Goal: Transaction & Acquisition: Purchase product/service

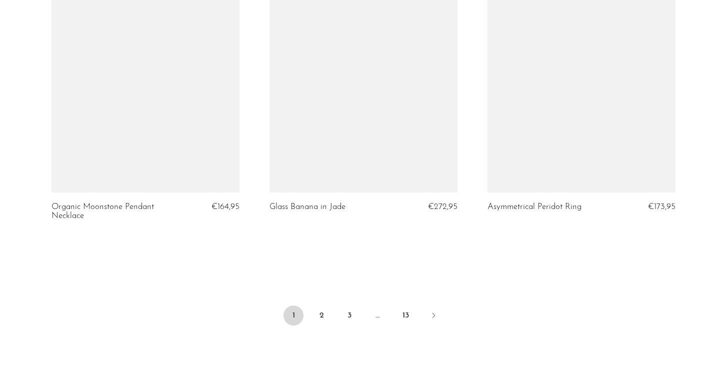
scroll to position [3555, 0]
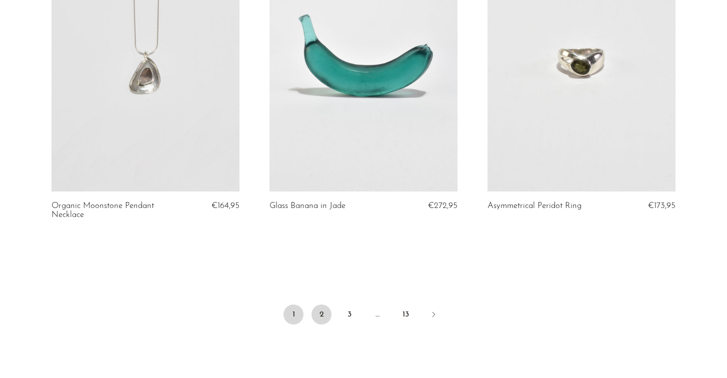
click at [328, 316] on link "2" at bounding box center [321, 314] width 20 height 20
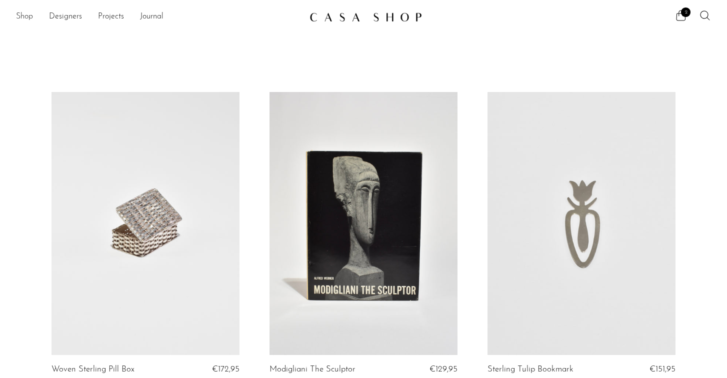
click at [21, 17] on link "Shop" at bounding box center [24, 16] width 17 height 13
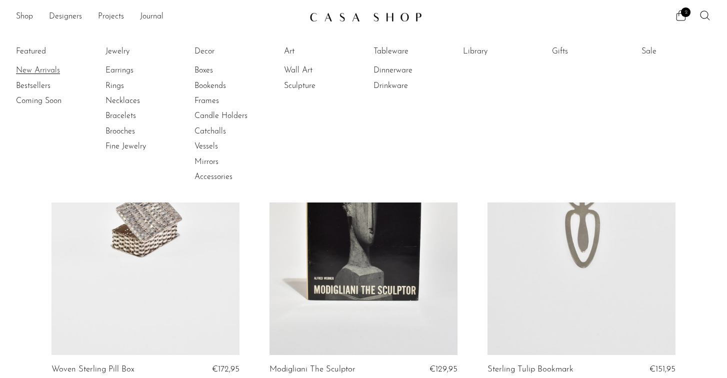
click at [33, 73] on link "New Arrivals" at bounding box center [53, 70] width 75 height 11
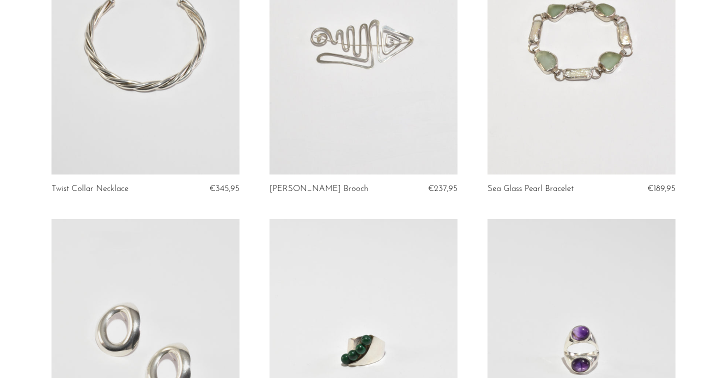
scroll to position [2026, 0]
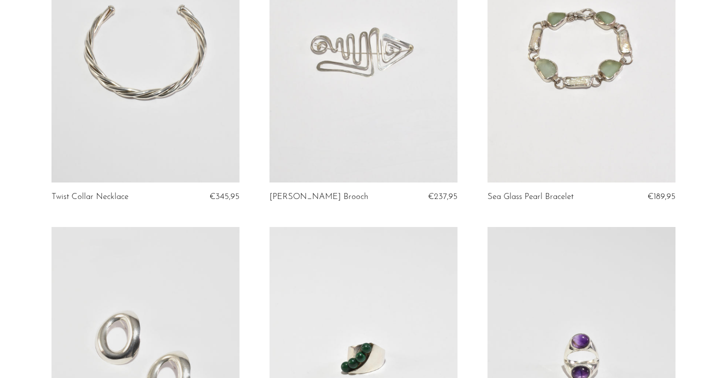
click at [552, 113] on link at bounding box center [581, 51] width 188 height 263
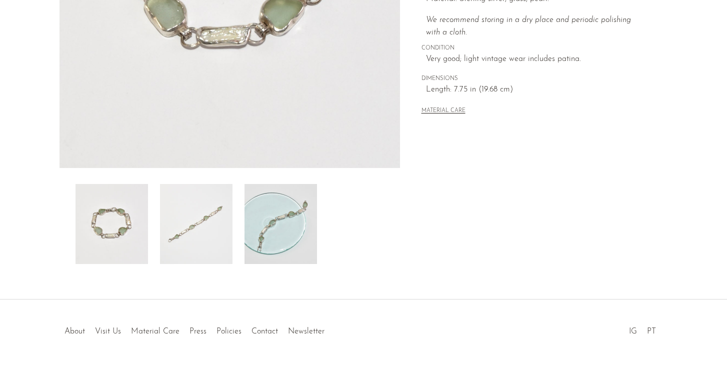
scroll to position [260, 0]
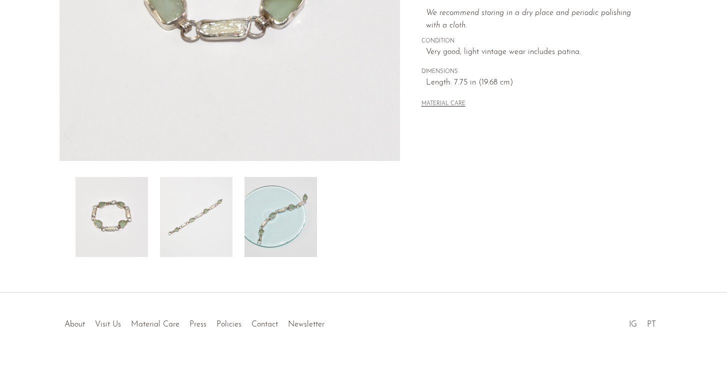
click at [298, 205] on img at bounding box center [280, 217] width 72 height 80
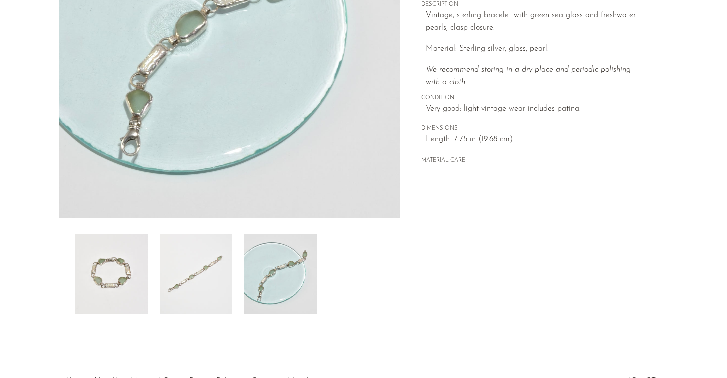
scroll to position [268, 0]
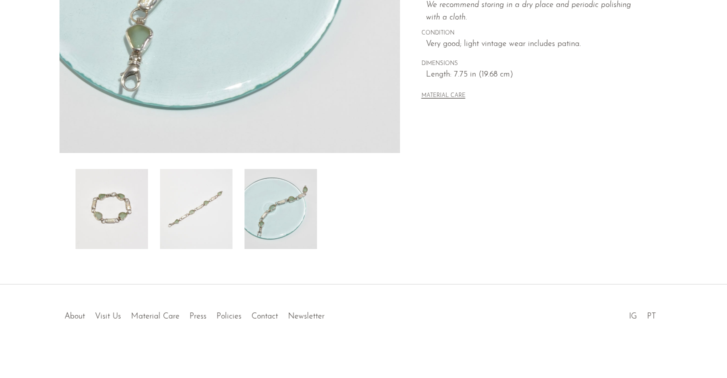
click at [108, 206] on img at bounding box center [111, 209] width 72 height 80
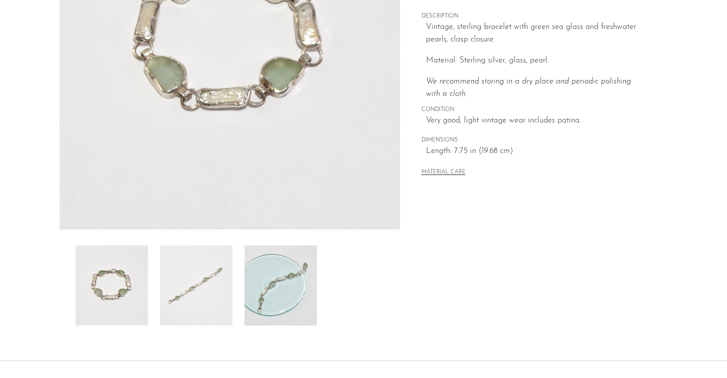
scroll to position [0, 0]
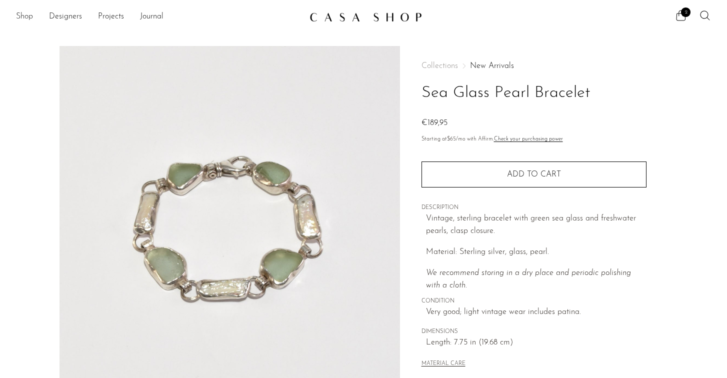
click at [22, 20] on link "Shop" at bounding box center [24, 16] width 17 height 13
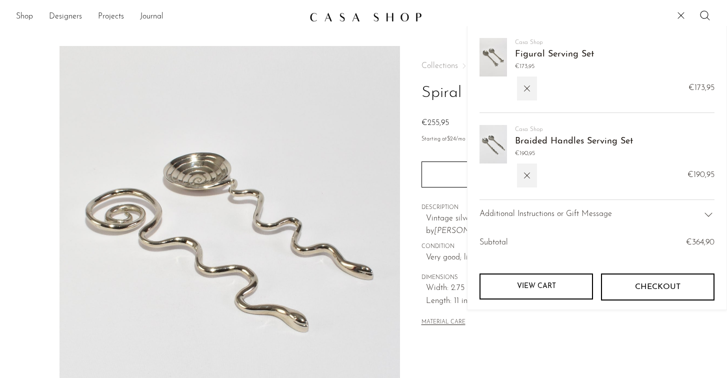
click at [575, 216] on span "Additional Instructions or Gift Message" at bounding box center [545, 214] width 132 height 13
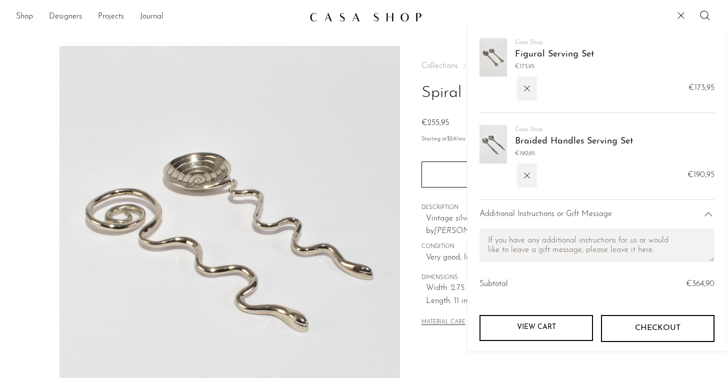
click at [495, 55] on img at bounding box center [492, 57] width 27 height 38
click at [532, 51] on link "Figural Serving Set" at bounding box center [554, 54] width 79 height 9
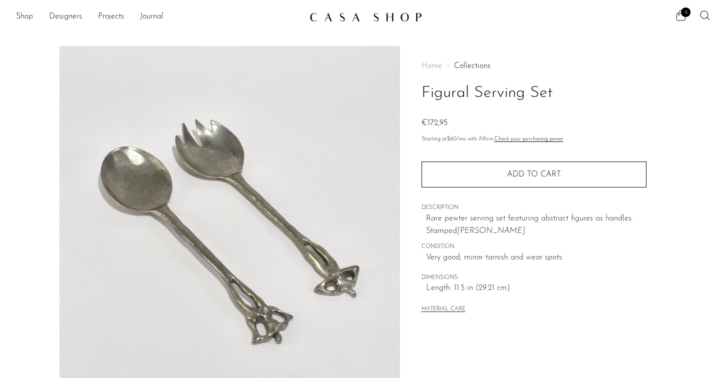
click at [686, 14] on span "2" at bounding box center [685, 11] width 9 height 9
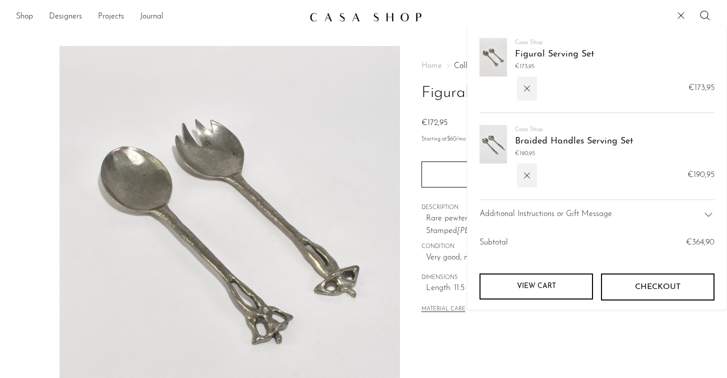
click at [490, 145] on img at bounding box center [492, 144] width 27 height 38
click at [532, 140] on link "Braided Handles Serving Set" at bounding box center [574, 141] width 118 height 9
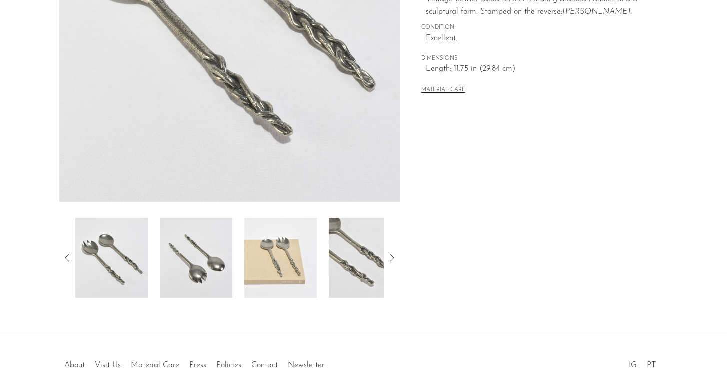
scroll to position [227, 0]
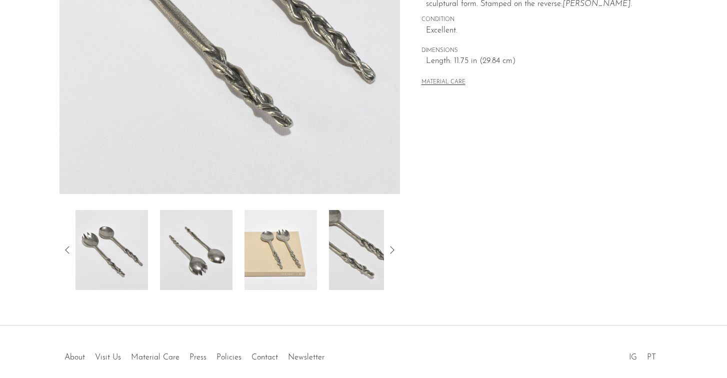
click at [299, 230] on img at bounding box center [280, 250] width 72 height 80
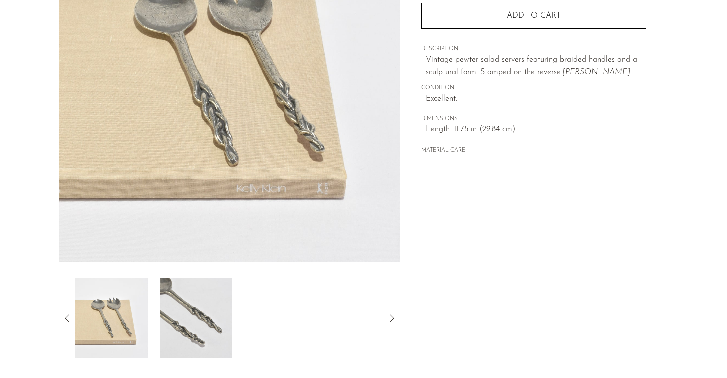
scroll to position [165, 0]
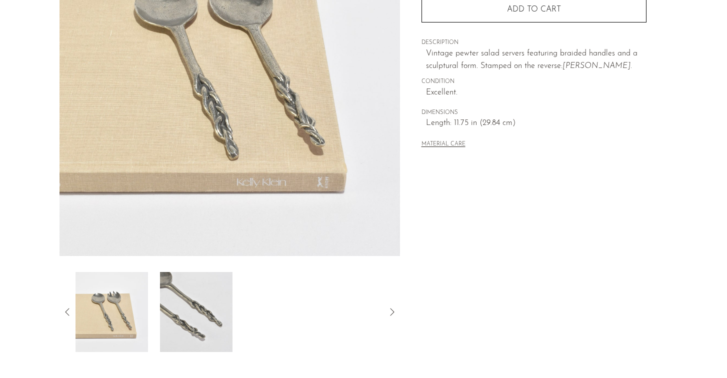
click at [150, 315] on div at bounding box center [229, 312] width 308 height 80
click at [201, 304] on img at bounding box center [196, 312] width 72 height 80
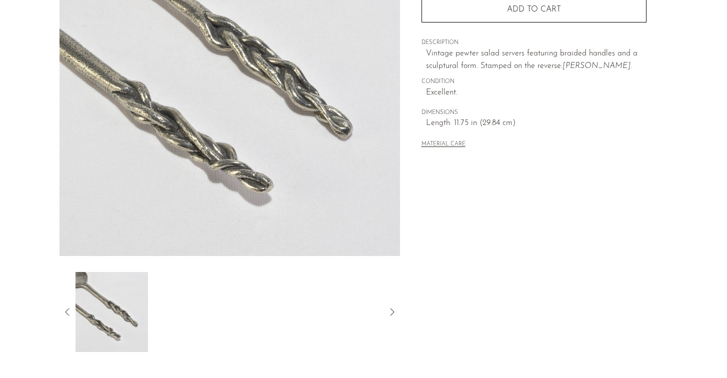
click at [392, 311] on icon at bounding box center [392, 312] width 12 height 12
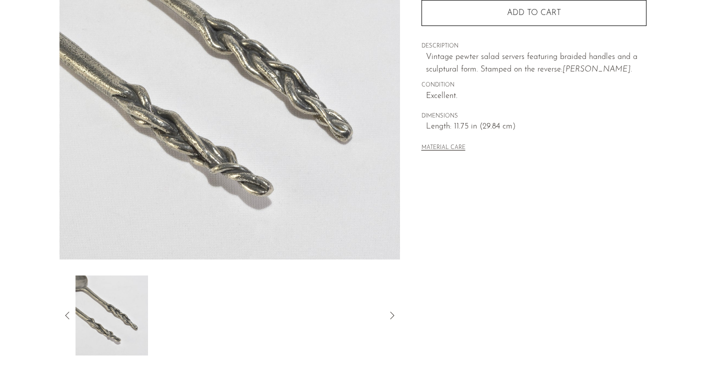
scroll to position [208, 0]
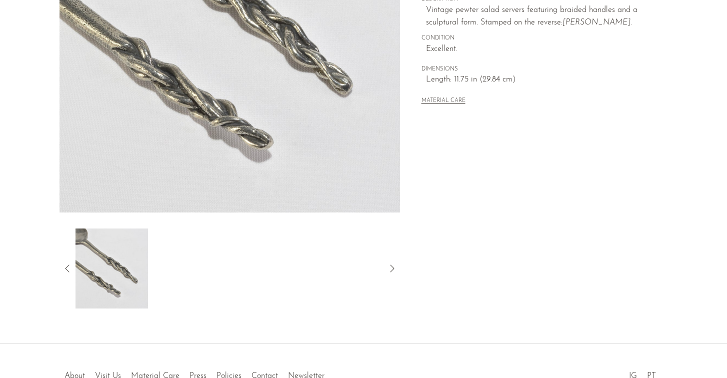
click at [66, 264] on icon at bounding box center [67, 268] width 12 height 12
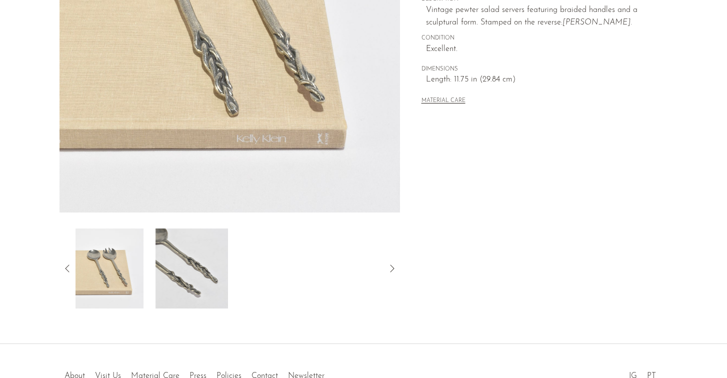
click at [66, 264] on icon at bounding box center [67, 268] width 12 height 12
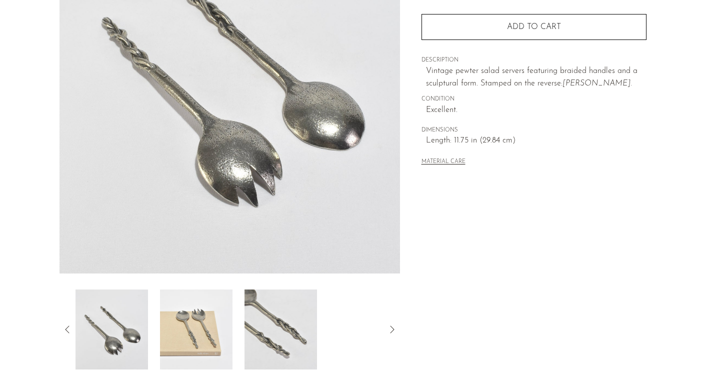
scroll to position [182, 0]
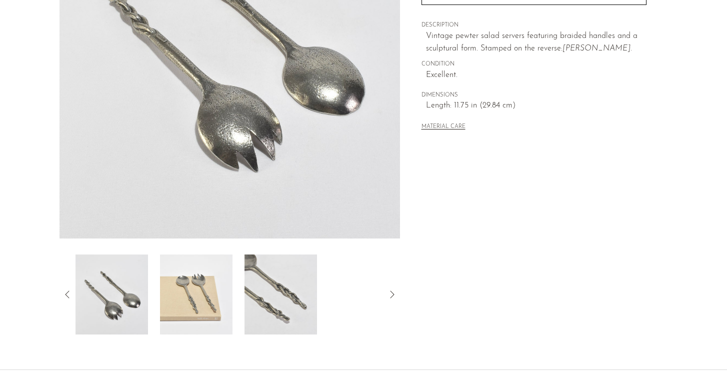
click at [68, 289] on icon at bounding box center [67, 294] width 12 height 12
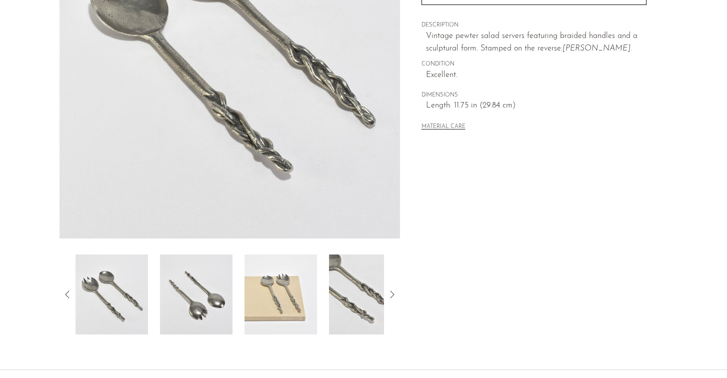
click at [68, 289] on icon at bounding box center [67, 294] width 12 height 12
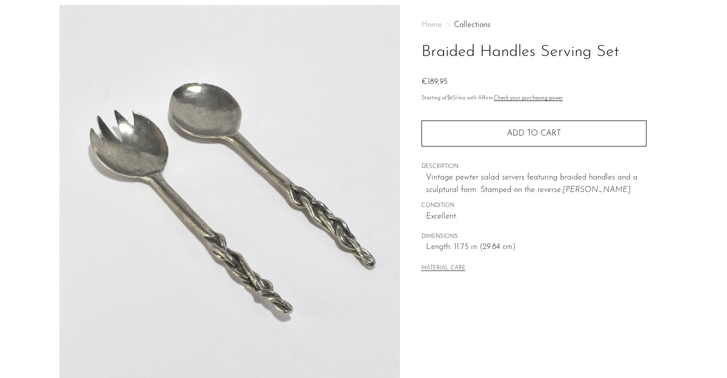
scroll to position [0, 0]
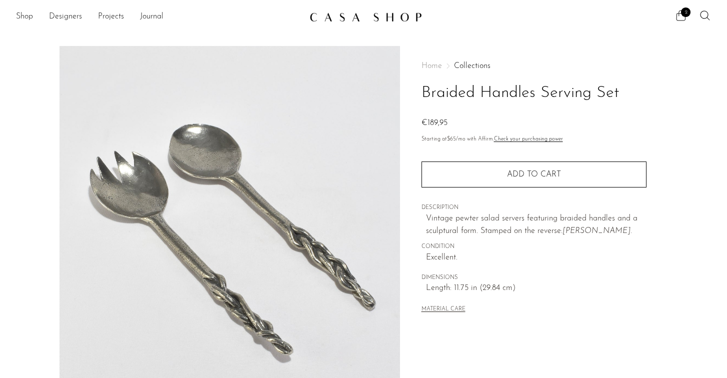
click at [687, 11] on span "2" at bounding box center [685, 11] width 9 height 9
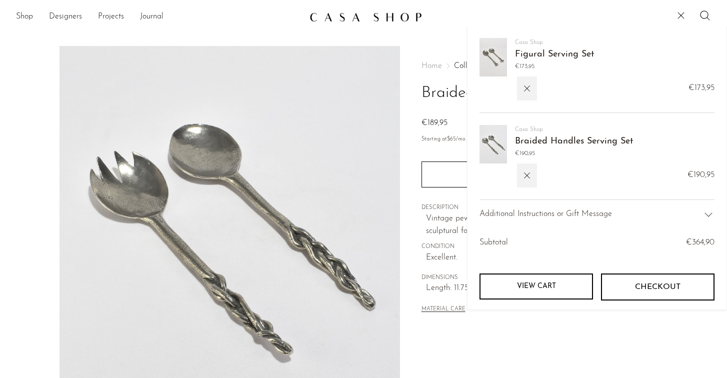
click at [567, 53] on link "Figural Serving Set" at bounding box center [554, 54] width 79 height 9
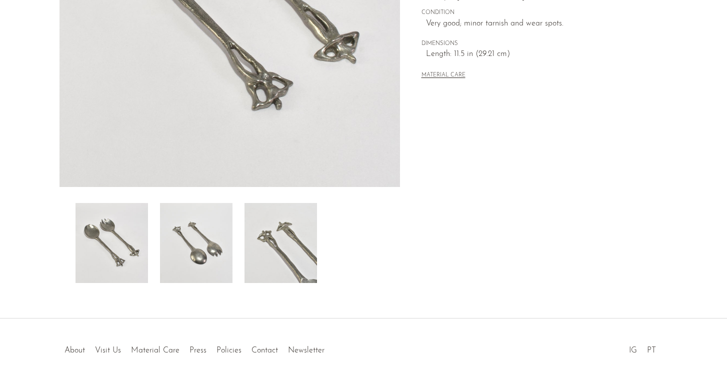
scroll to position [235, 0]
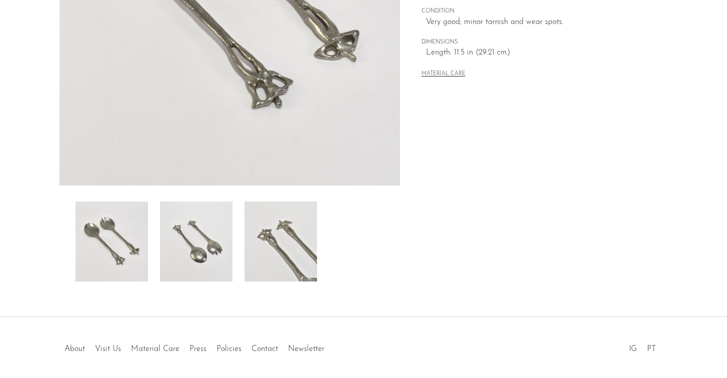
click at [269, 253] on img at bounding box center [280, 241] width 72 height 80
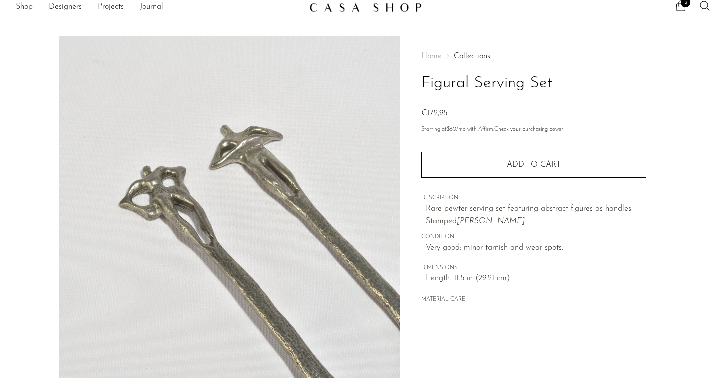
scroll to position [12, 0]
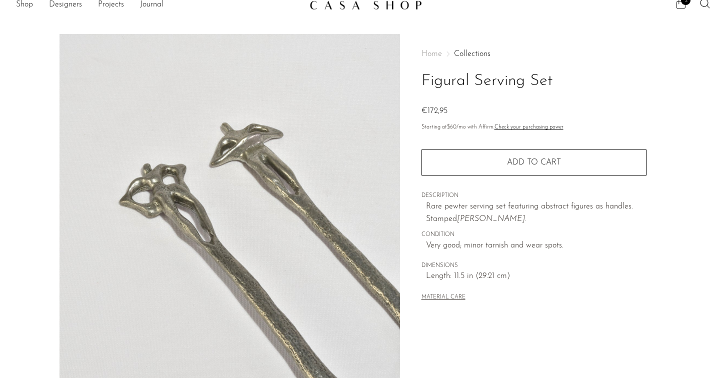
click at [685, 9] on icon at bounding box center [681, 4] width 12 height 12
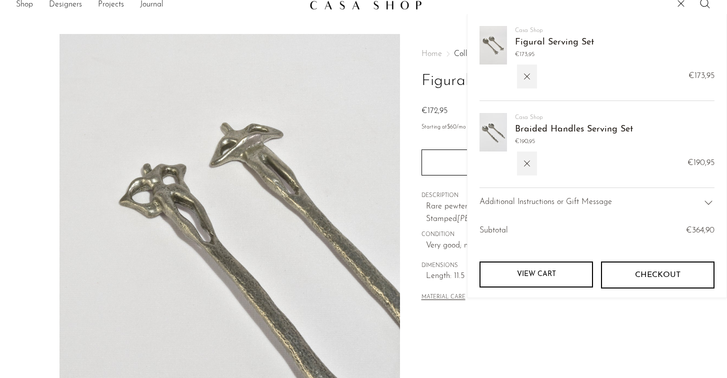
click at [416, 91] on div "Home Collections Figural Serving Set €172,95 Starting at $60 /mo with Affirm. C…" at bounding box center [533, 269] width 267 height 471
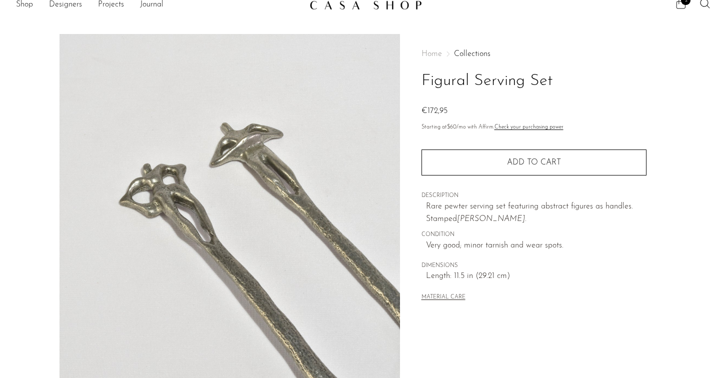
click at [683, 8] on icon at bounding box center [681, 4] width 12 height 12
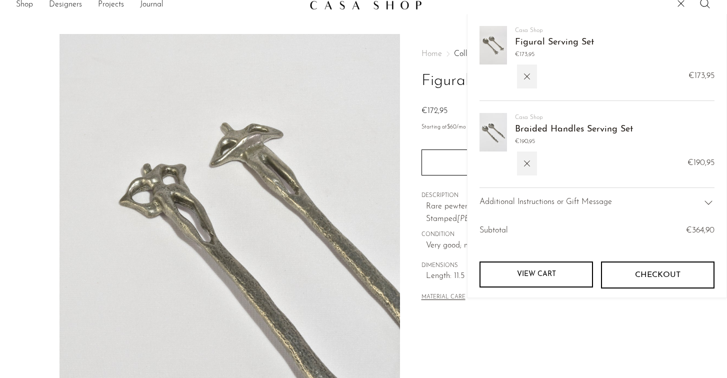
click at [323, 160] on img at bounding box center [229, 221] width 340 height 375
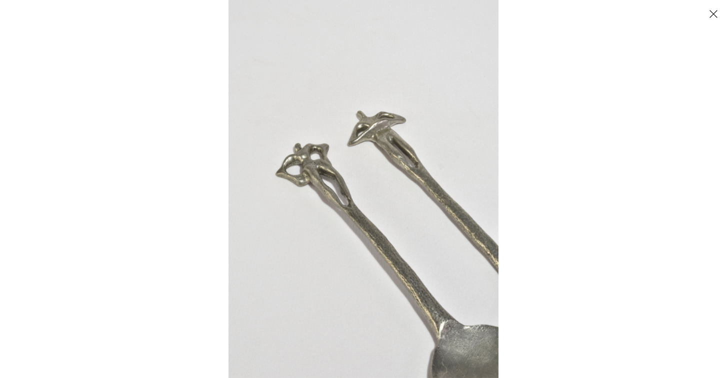
click at [714, 15] on button "Close" at bounding box center [712, 13] width 17 height 17
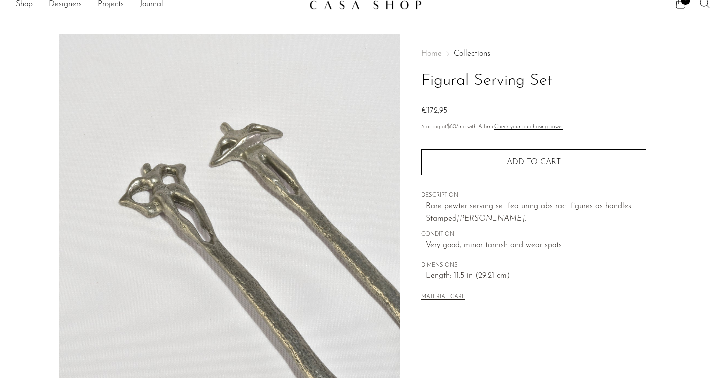
click at [685, 2] on span "2" at bounding box center [685, 0] width 9 height 9
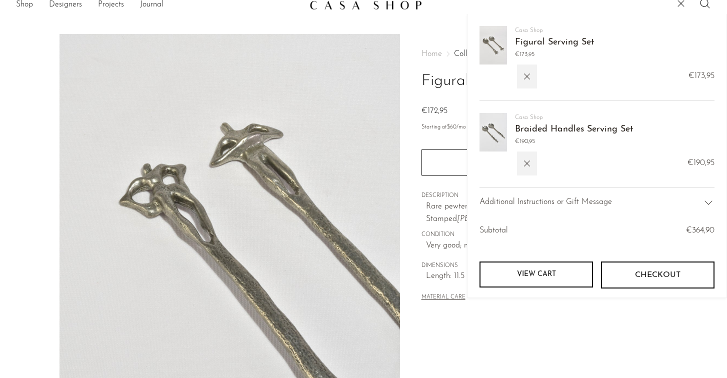
click at [495, 133] on img at bounding box center [492, 132] width 27 height 38
click at [522, 128] on link "Braided Handles Serving Set" at bounding box center [574, 129] width 118 height 9
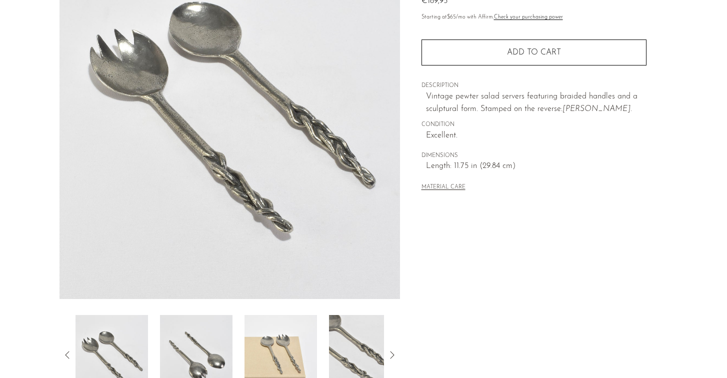
scroll to position [273, 0]
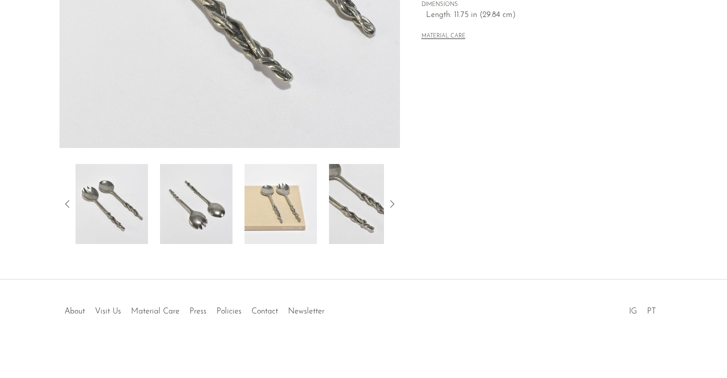
click at [312, 214] on img at bounding box center [280, 204] width 72 height 80
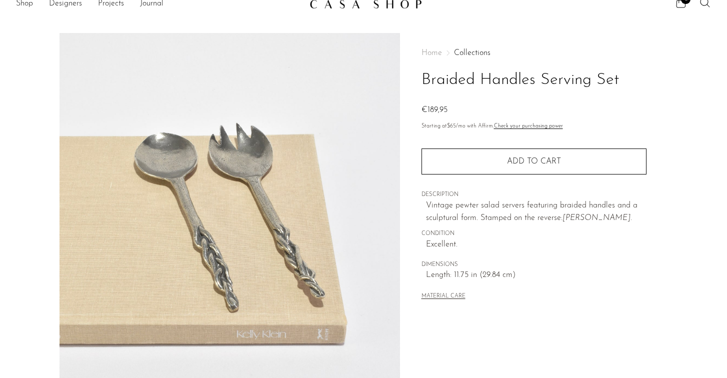
scroll to position [0, 0]
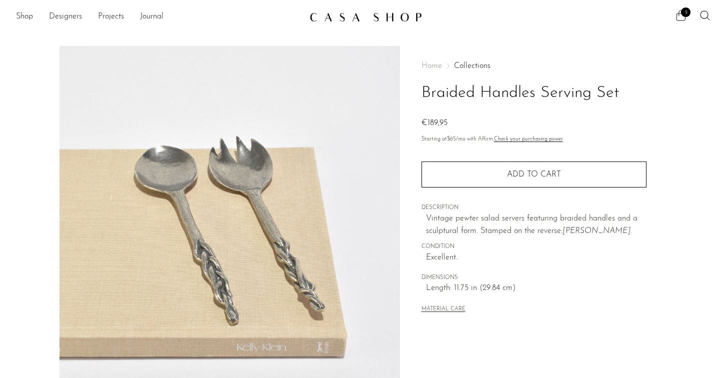
click at [684, 20] on icon at bounding box center [680, 15] width 9 height 10
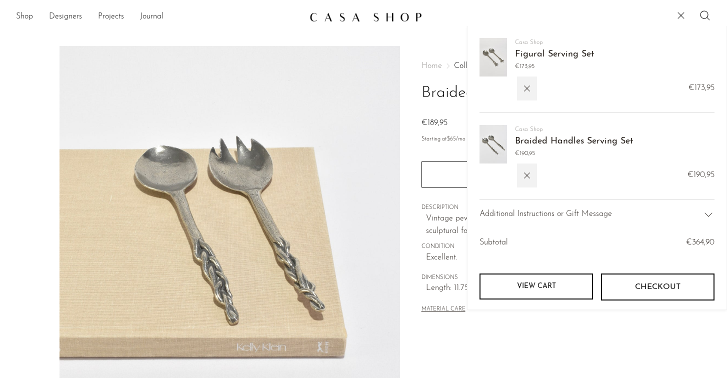
click at [491, 64] on img at bounding box center [492, 57] width 27 height 38
click at [524, 57] on link "Figural Serving Set" at bounding box center [554, 54] width 79 height 9
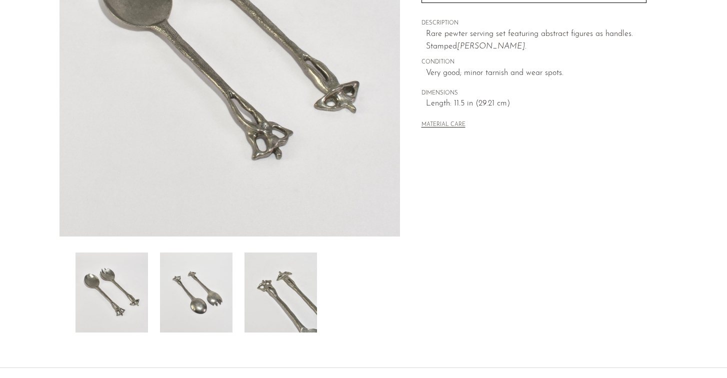
scroll to position [195, 0]
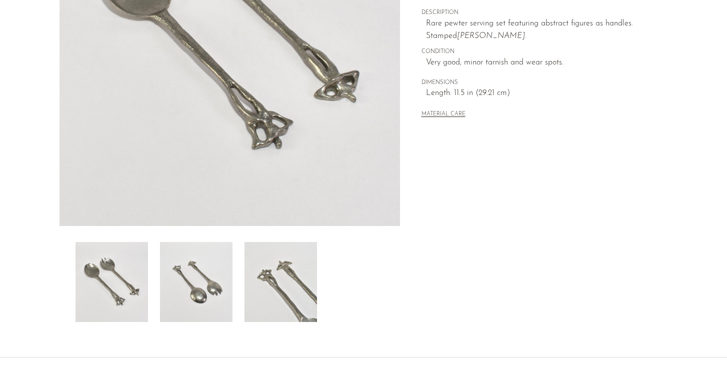
click at [93, 291] on img at bounding box center [111, 282] width 72 height 80
click at [120, 290] on img at bounding box center [111, 282] width 72 height 80
click at [207, 288] on img at bounding box center [196, 282] width 72 height 80
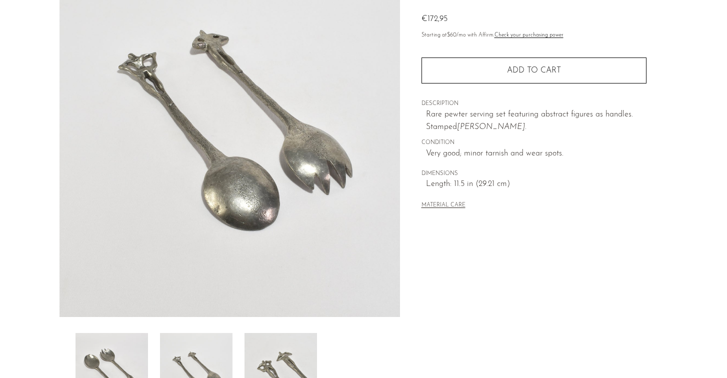
scroll to position [118, 0]
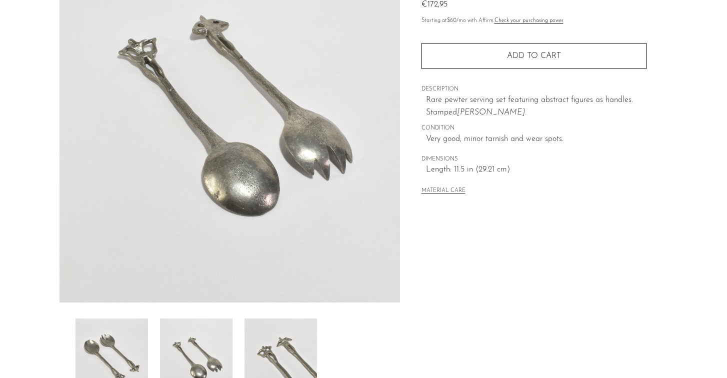
click at [278, 360] on img at bounding box center [280, 358] width 72 height 80
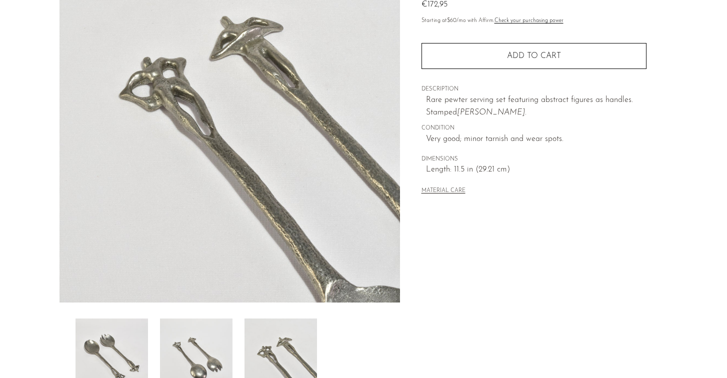
click at [218, 106] on img at bounding box center [229, 115] width 340 height 375
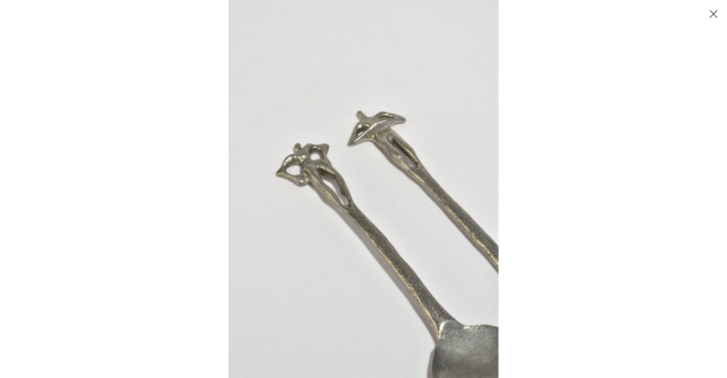
click at [319, 171] on img at bounding box center [363, 189] width 270 height 378
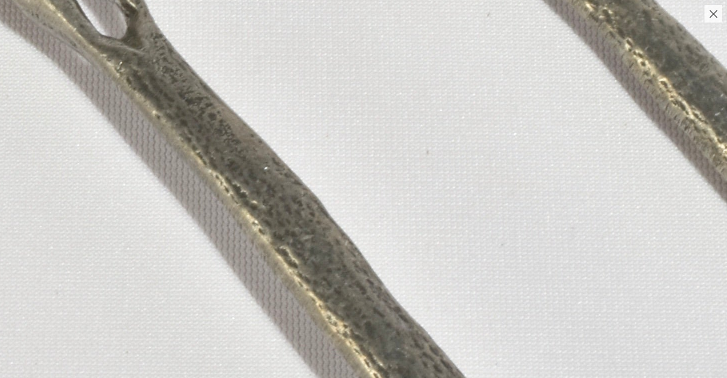
click at [718, 18] on button "Close" at bounding box center [712, 13] width 17 height 17
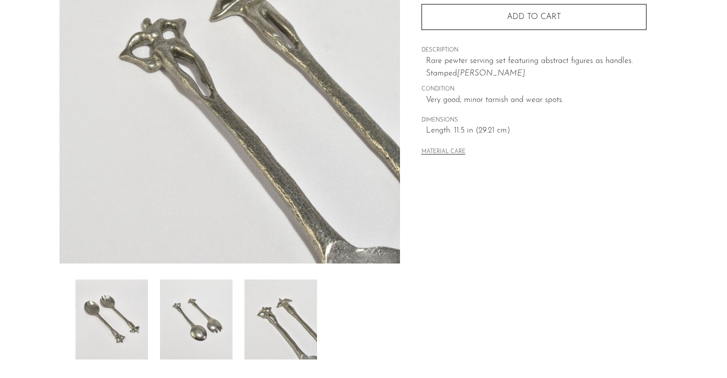
scroll to position [172, 0]
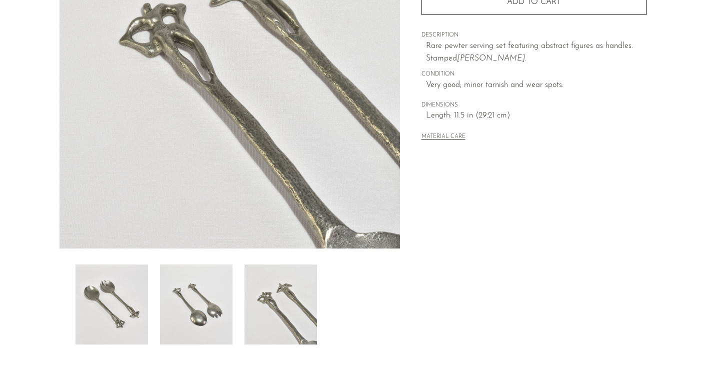
click at [210, 301] on img at bounding box center [196, 304] width 72 height 80
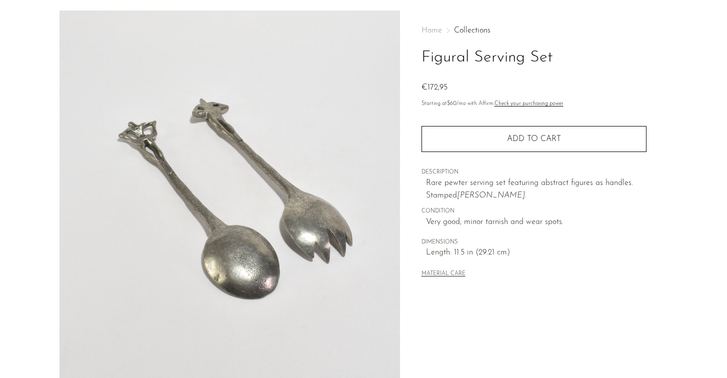
scroll to position [34, 0]
click at [240, 202] on img at bounding box center [229, 198] width 340 height 375
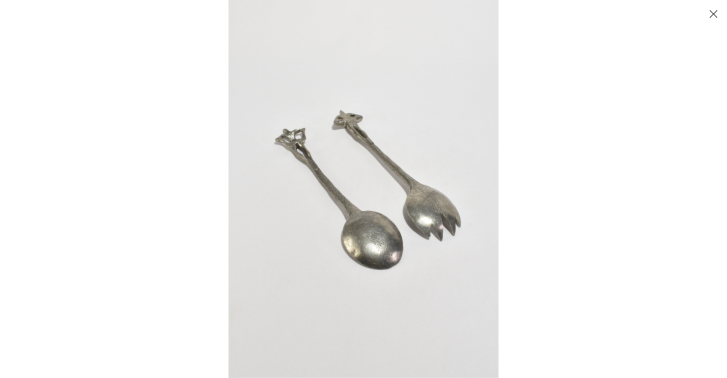
click at [389, 222] on img at bounding box center [363, 189] width 270 height 378
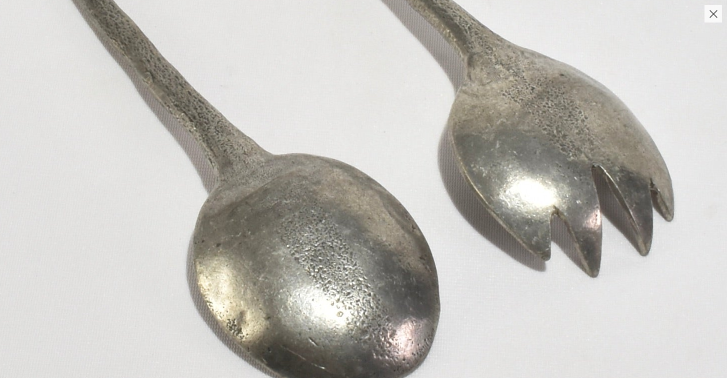
click at [389, 222] on img at bounding box center [279, 65] width 1098 height 1536
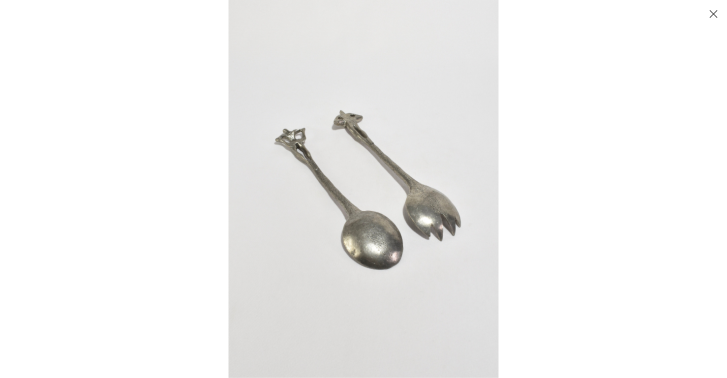
click at [718, 19] on button "Close" at bounding box center [712, 13] width 17 height 17
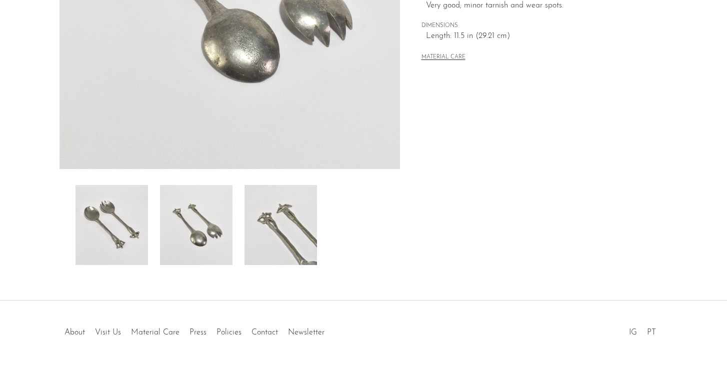
scroll to position [253, 0]
click at [124, 225] on img at bounding box center [111, 224] width 72 height 80
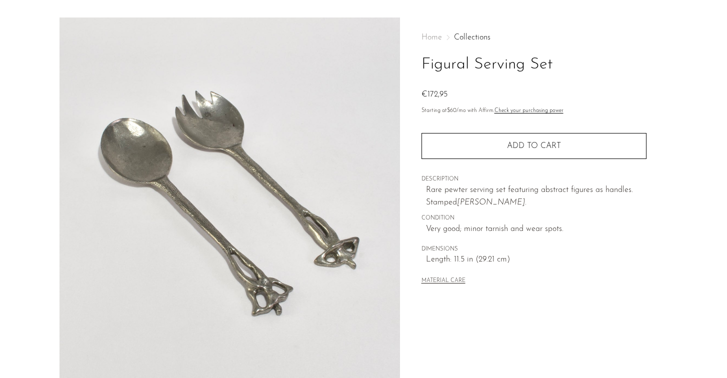
scroll to position [0, 0]
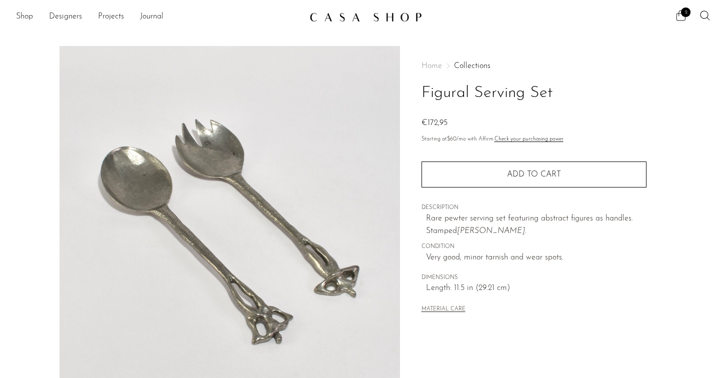
click at [685, 15] on span "2" at bounding box center [685, 11] width 9 height 9
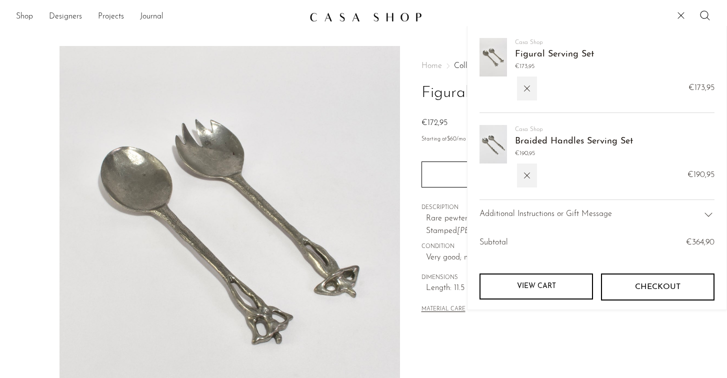
click at [527, 141] on link "Braided Handles Serving Set" at bounding box center [574, 141] width 118 height 9
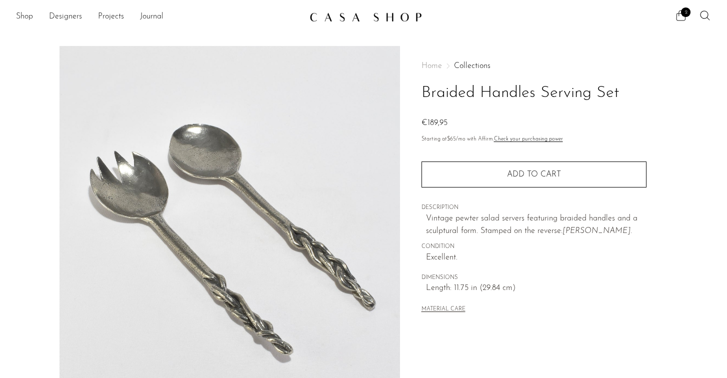
click at [679, 21] on icon at bounding box center [681, 15] width 12 height 12
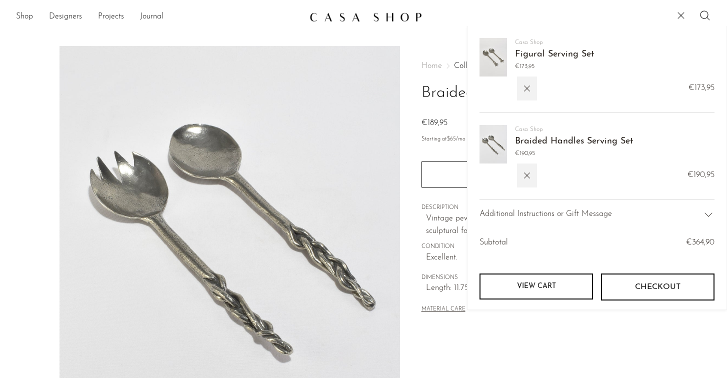
click at [561, 55] on link "Figural Serving Set" at bounding box center [554, 54] width 79 height 9
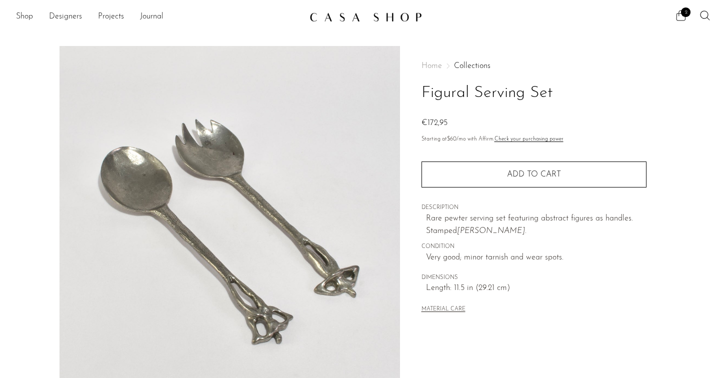
click at [682, 17] on icon at bounding box center [681, 15] width 12 height 12
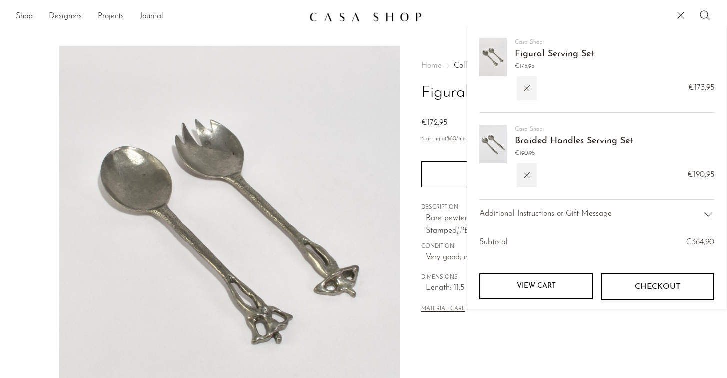
click at [531, 93] on icon "button" at bounding box center [526, 88] width 11 height 11
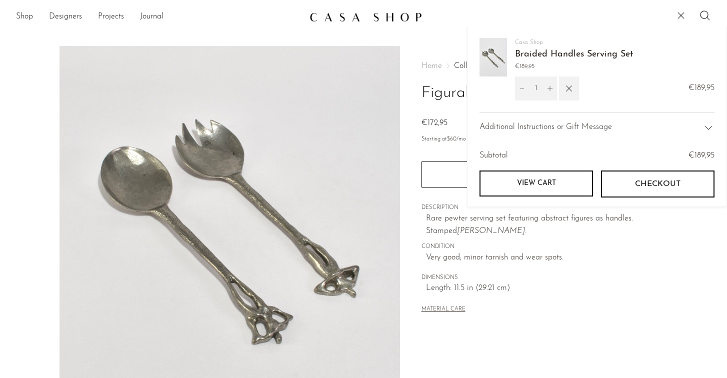
click at [543, 127] on span "Additional Instructions or Gift Message" at bounding box center [545, 127] width 132 height 13
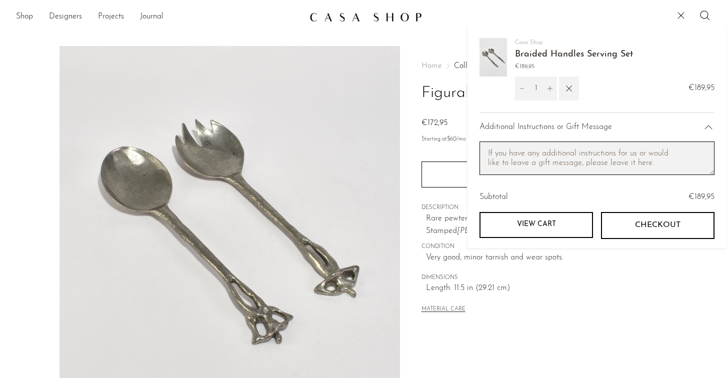
click at [560, 158] on textarea "Cart note" at bounding box center [596, 157] width 235 height 33
type textarea "This is a gift for our friends wedding"
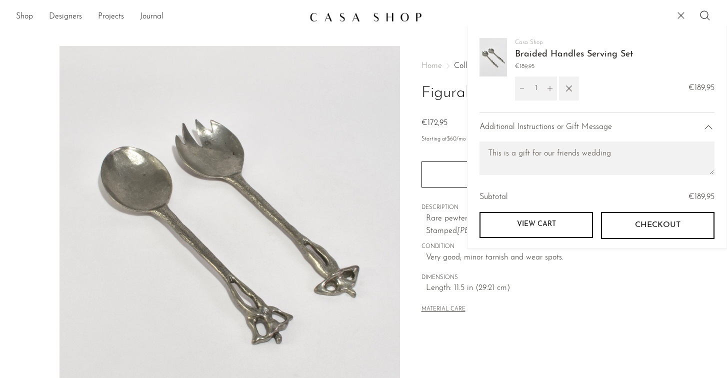
click at [437, 76] on div "Home Collections Figural Serving Set €172,95" at bounding box center [533, 96] width 225 height 68
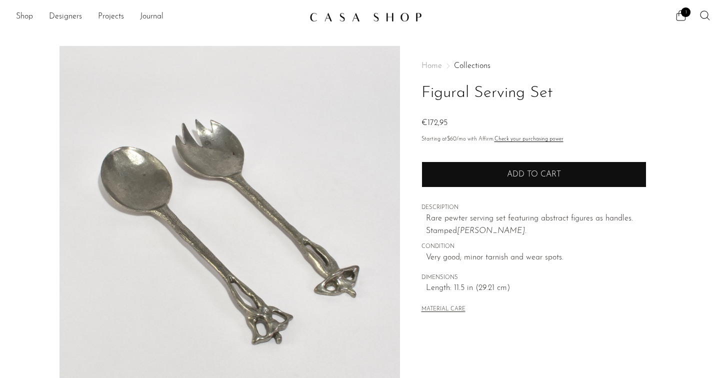
click at [477, 182] on button "Add to cart" at bounding box center [533, 174] width 225 height 26
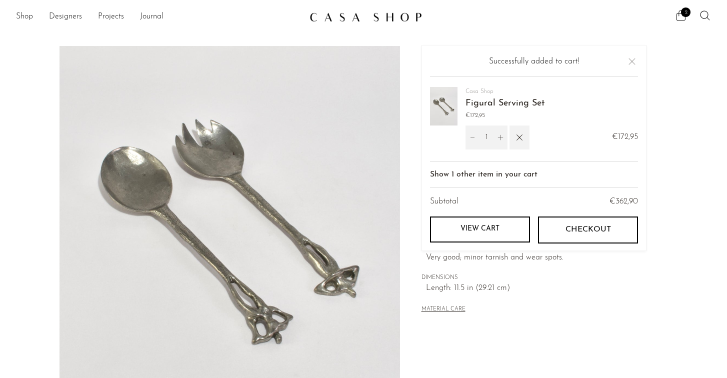
click at [683, 15] on span "2" at bounding box center [685, 11] width 9 height 9
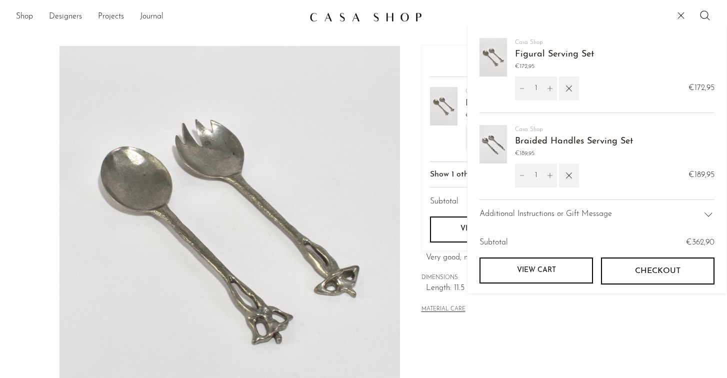
click at [550, 266] on link "View cart" at bounding box center [535, 270] width 113 height 26
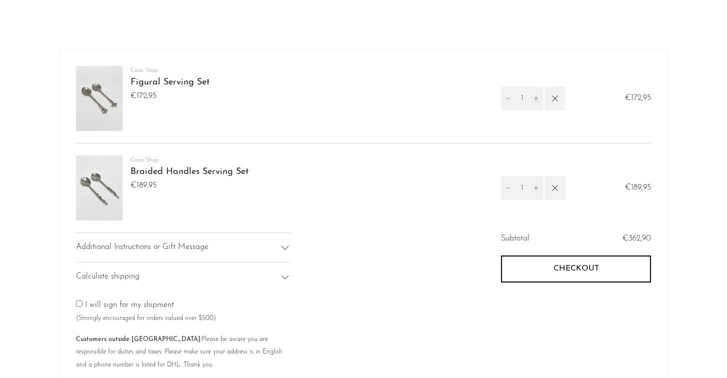
scroll to position [27, 0]
click at [283, 279] on icon at bounding box center [285, 277] width 12 height 12
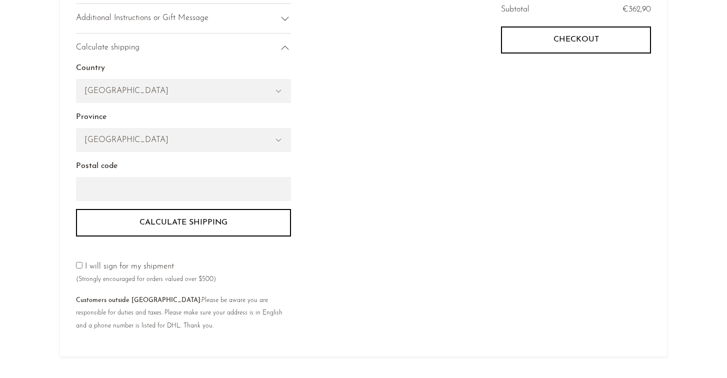
scroll to position [203, 0]
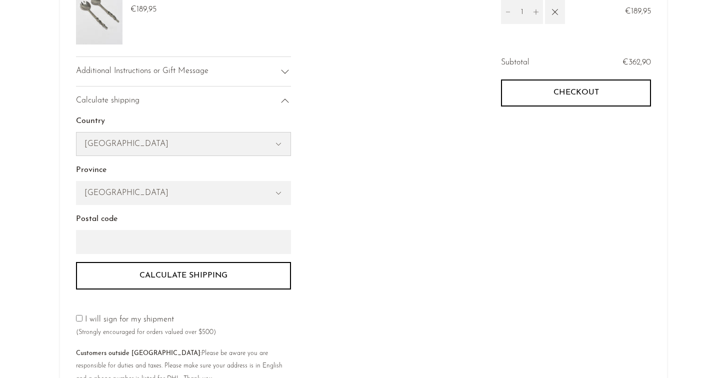
click at [249, 138] on select "[GEOGRAPHIC_DATA] [GEOGRAPHIC_DATA] [GEOGRAPHIC_DATA] [GEOGRAPHIC_DATA] --- [GE…" at bounding box center [183, 143] width 214 height 23
select select "[GEOGRAPHIC_DATA]"
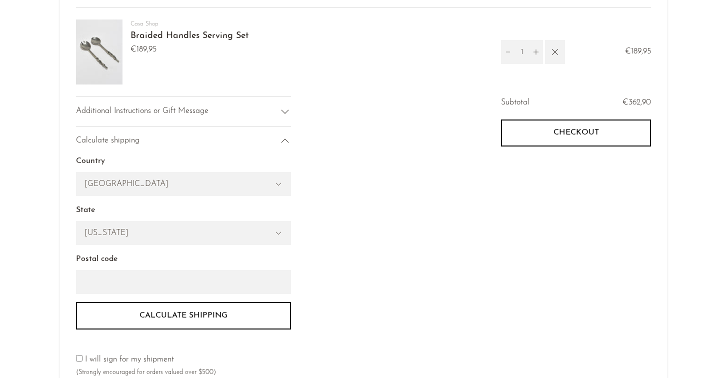
scroll to position [159, 0]
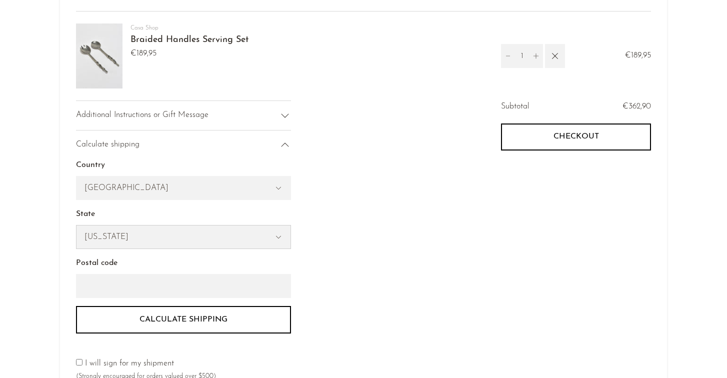
click at [228, 235] on select "Alabama Alaska American Samoa Arizona Arkansas Armed Forces Americas Armed Forc…" at bounding box center [183, 236] width 214 height 23
select select "Connecticut"
click at [203, 280] on input "Postal code" at bounding box center [183, 286] width 215 height 24
type input "06515"
click at [368, 227] on div "Subtotal €362,90 Checkout One or more of the items in your cart is a recurring …" at bounding box center [506, 268] width 287 height 336
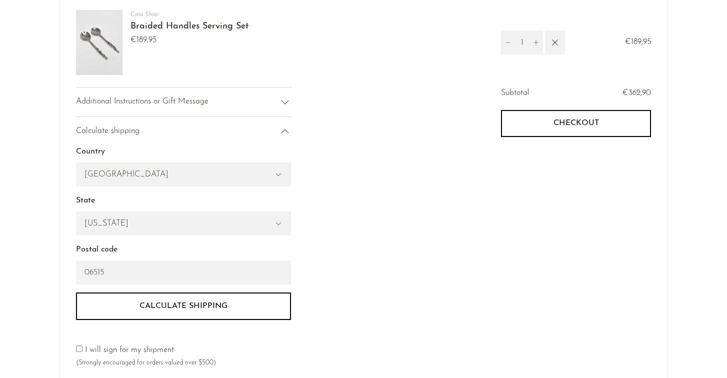
scroll to position [171, 0]
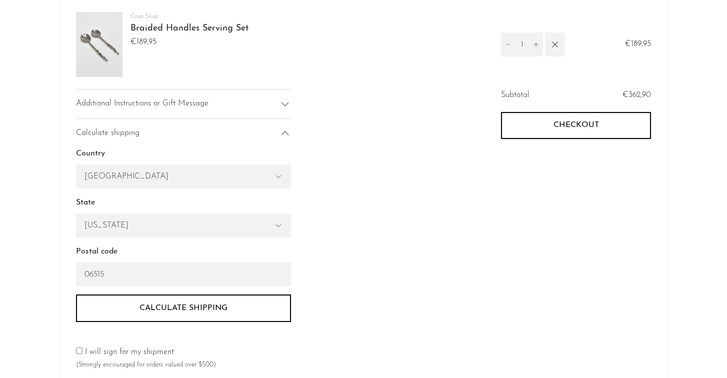
click at [232, 302] on button "Calculate shipping" at bounding box center [183, 307] width 215 height 27
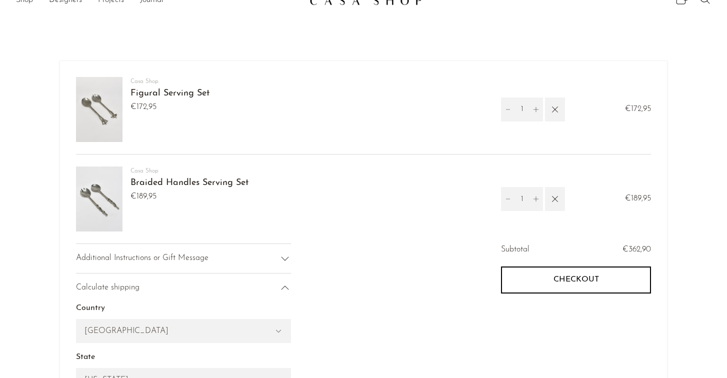
scroll to position [0, 0]
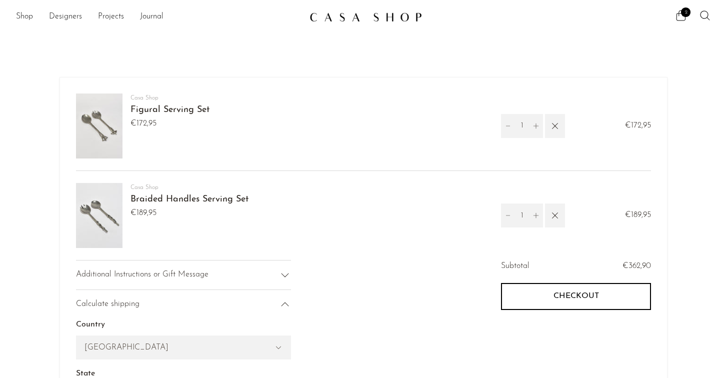
click at [687, 16] on ul "2" at bounding box center [693, 16] width 36 height 15
click at [683, 15] on span "2" at bounding box center [685, 11] width 9 height 9
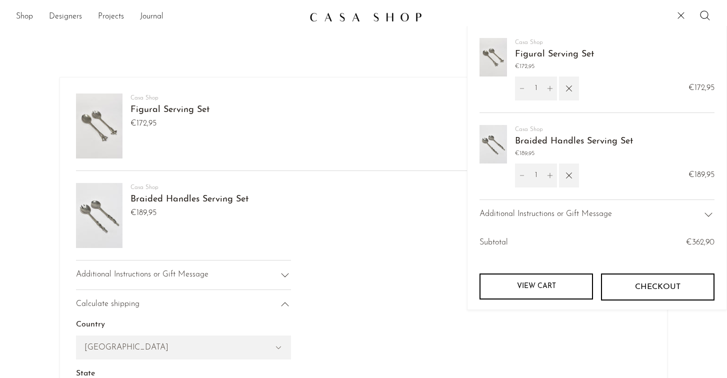
click at [534, 54] on link "Figural Serving Set" at bounding box center [554, 54] width 79 height 9
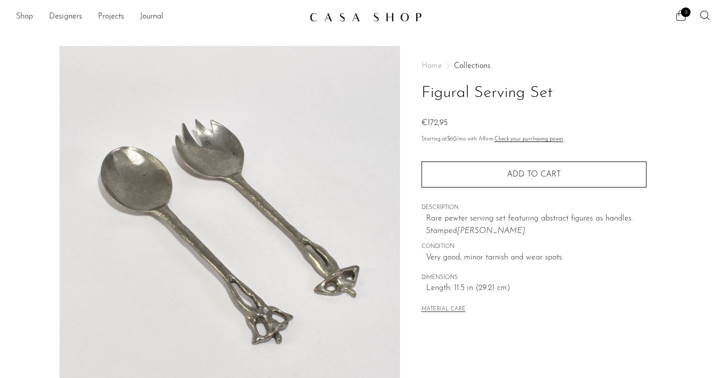
click at [29, 15] on link "Shop" at bounding box center [24, 16] width 17 height 13
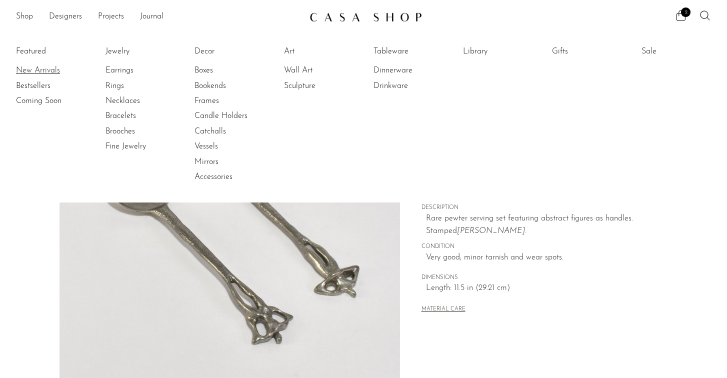
click at [35, 71] on link "New Arrivals" at bounding box center [53, 70] width 75 height 11
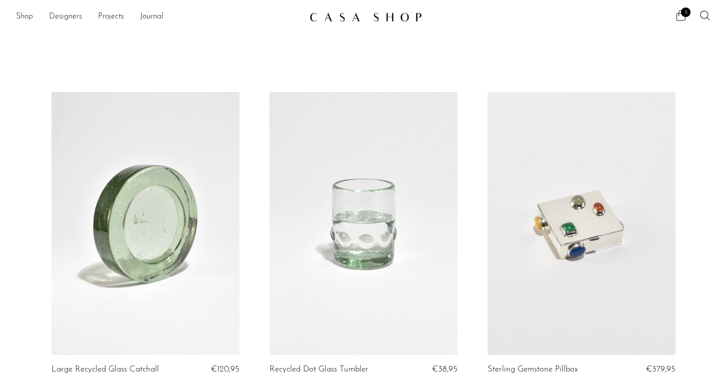
click at [28, 12] on link "Shop" at bounding box center [24, 16] width 17 height 13
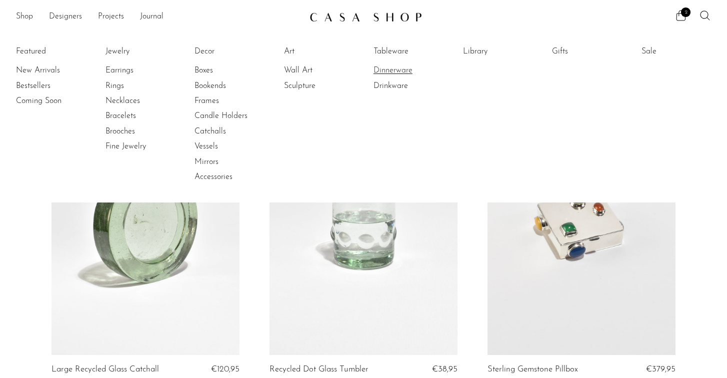
click at [399, 67] on link "Dinnerware" at bounding box center [410, 70] width 75 height 11
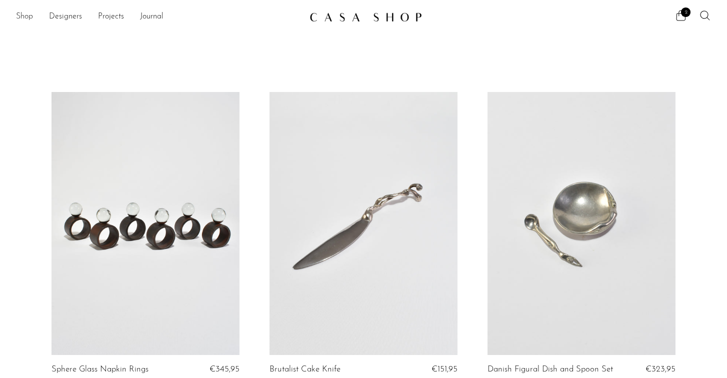
click at [26, 16] on link "Shop" at bounding box center [24, 16] width 17 height 13
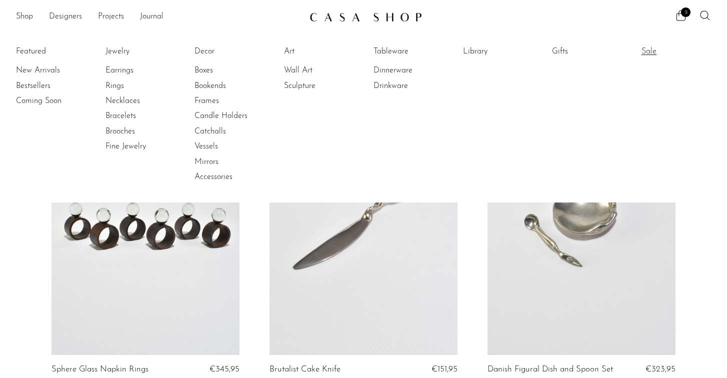
click at [644, 55] on link "Sale" at bounding box center [678, 51] width 75 height 11
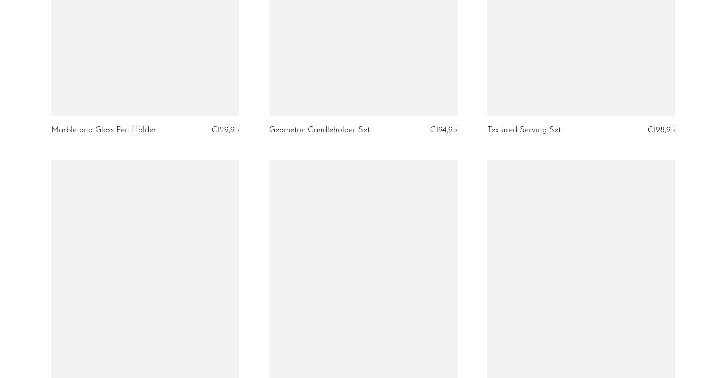
scroll to position [1784, 0]
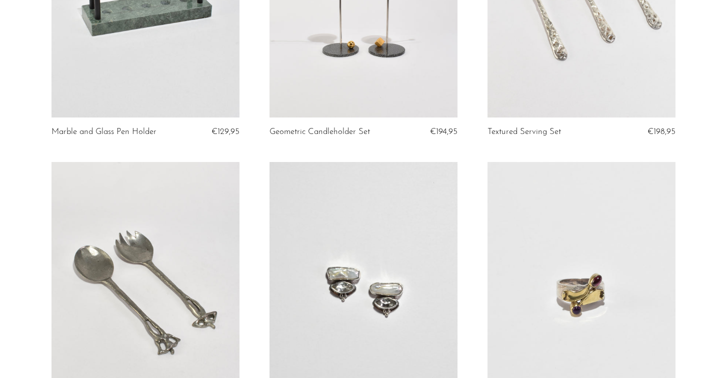
click at [223, 206] on link at bounding box center [145, 293] width 188 height 263
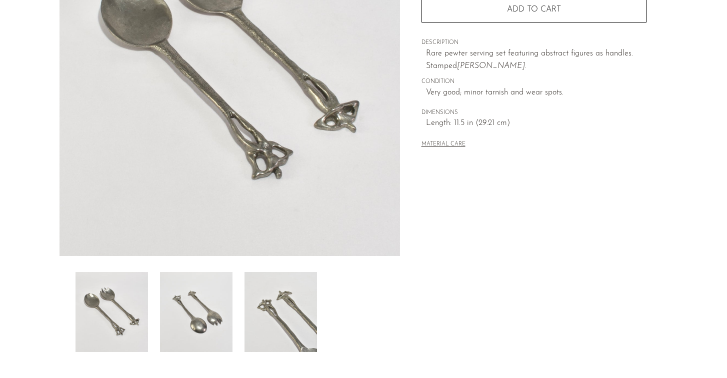
scroll to position [173, 0]
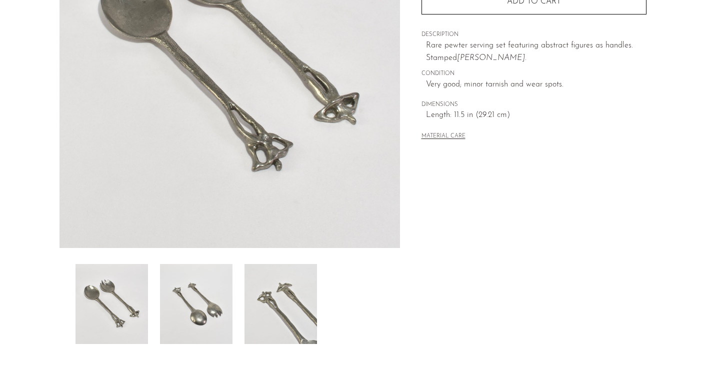
click at [259, 284] on img at bounding box center [280, 304] width 72 height 80
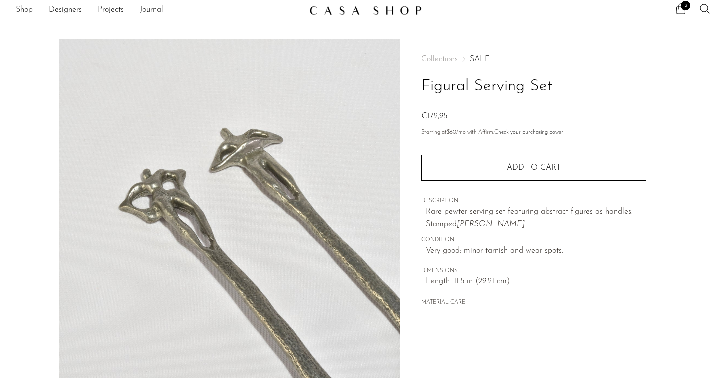
scroll to position [0, 0]
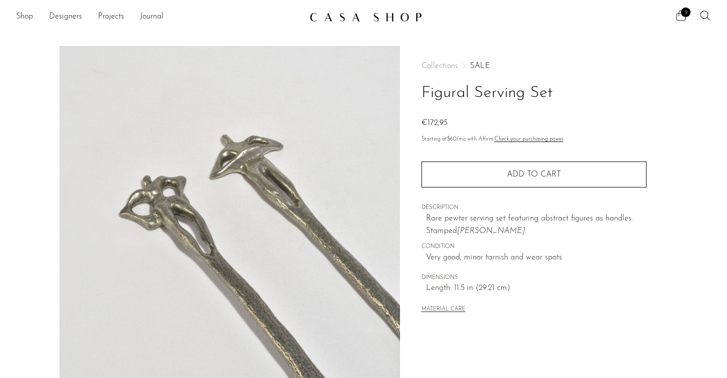
click at [684, 9] on span "2" at bounding box center [685, 11] width 9 height 9
